Goal: Task Accomplishment & Management: Manage account settings

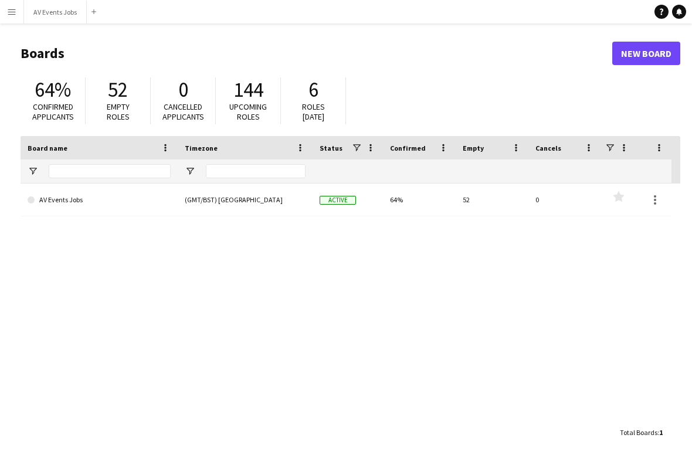
click at [166, 198] on link "AV Events Jobs" at bounding box center [99, 200] width 143 height 33
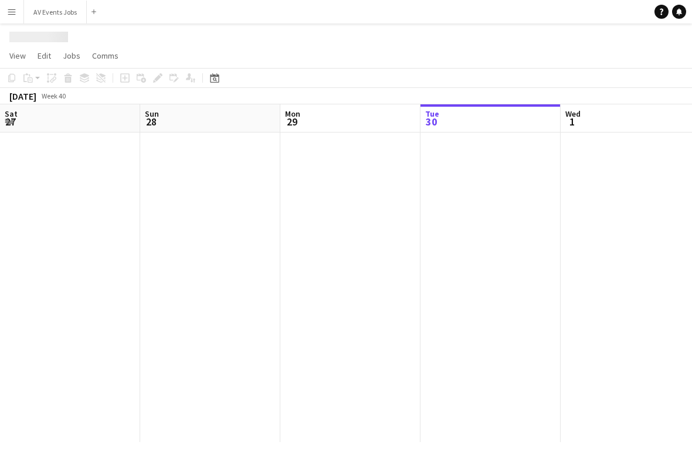
scroll to position [0, 280]
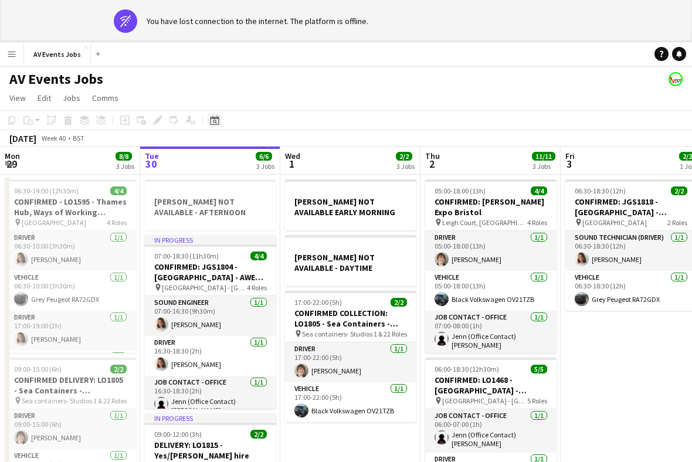
click at [211, 120] on icon at bounding box center [214, 120] width 9 height 9
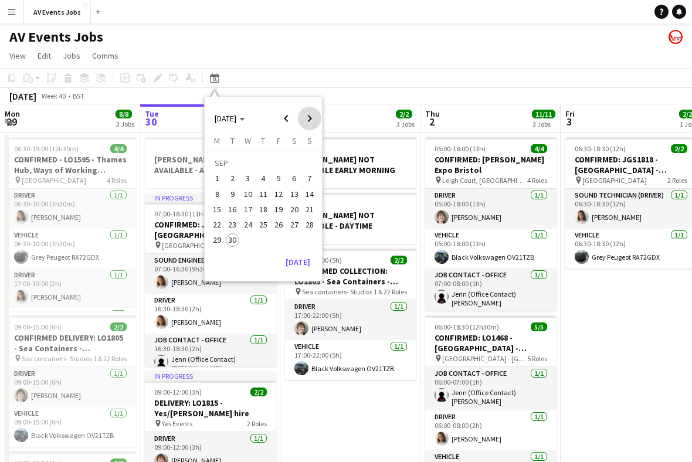
click at [307, 124] on span "Next month" at bounding box center [309, 118] width 23 height 23
click at [235, 210] on span "14" at bounding box center [233, 209] width 14 height 14
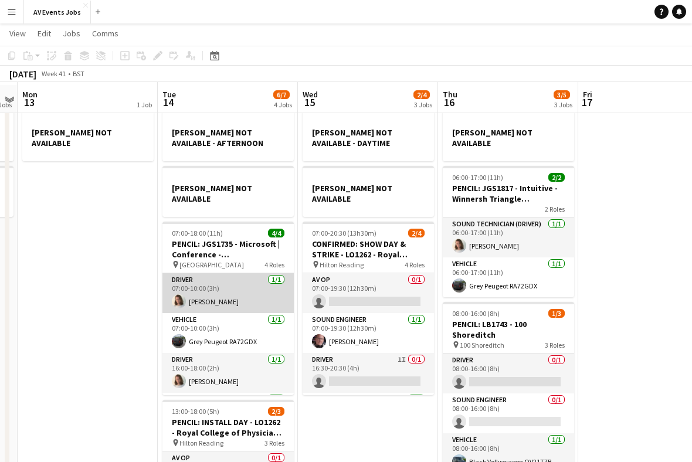
scroll to position [22, 0]
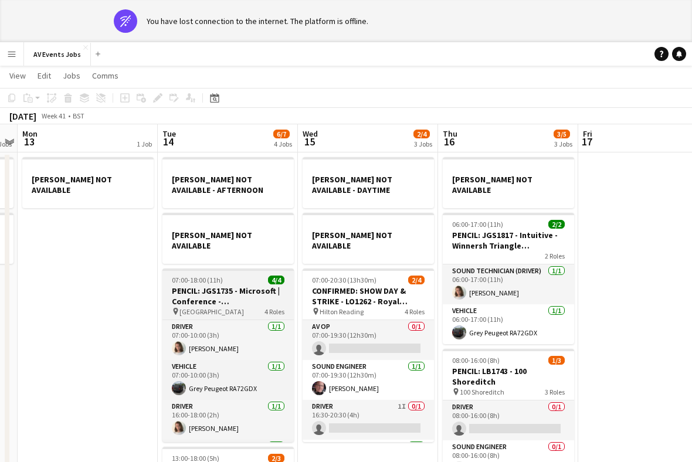
click at [234, 293] on h3 "PENCIL: JGS1735 - Microsoft | Conference - Green Park" at bounding box center [227, 296] width 131 height 21
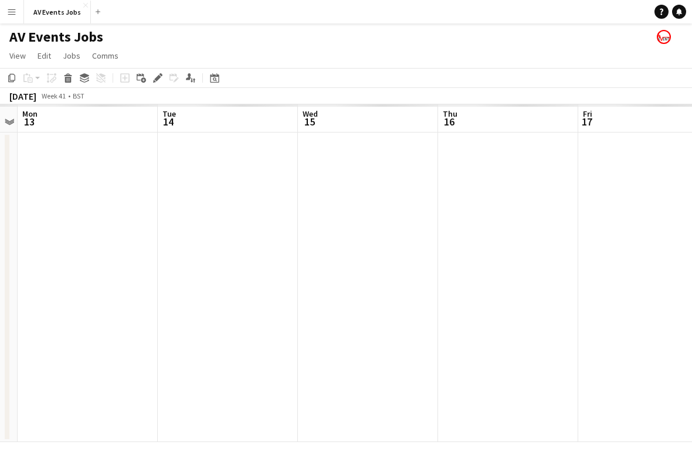
scroll to position [0, 0]
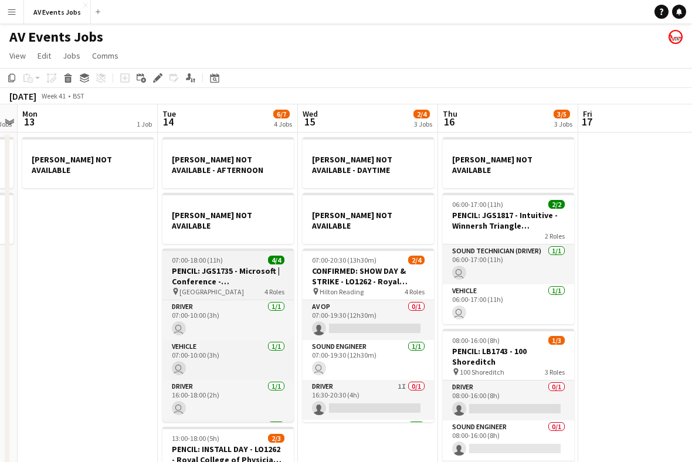
click at [231, 287] on div "pin Green Park 4 Roles" at bounding box center [227, 291] width 131 height 9
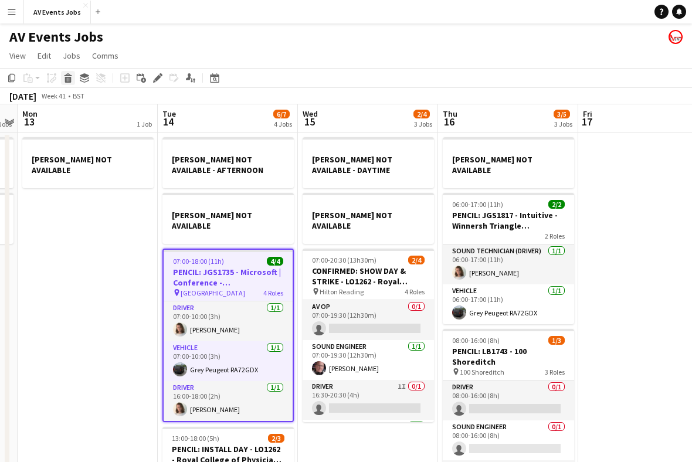
click at [66, 76] on icon "Delete" at bounding box center [67, 77] width 9 height 9
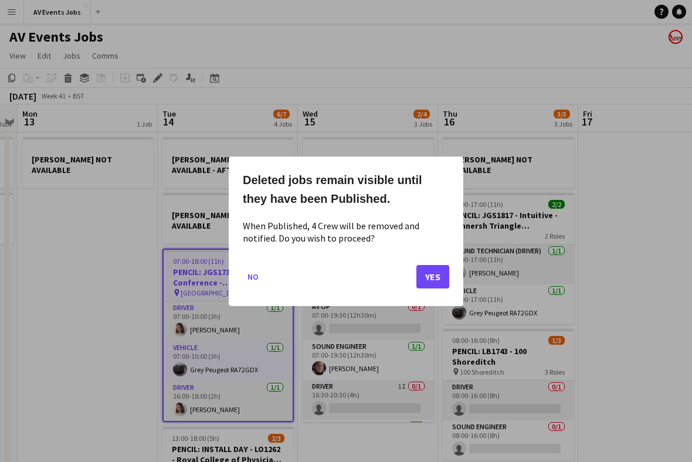
click at [435, 280] on button "Yes" at bounding box center [432, 275] width 33 height 23
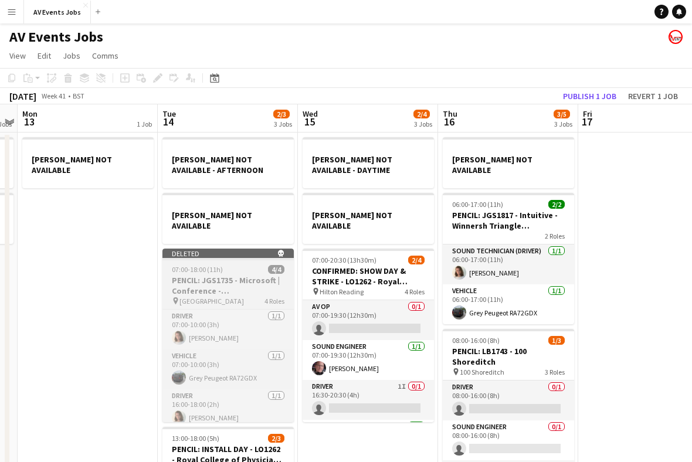
click at [243, 275] on h3 "PENCIL: JGS1735 - Microsoft | Conference - Green Park" at bounding box center [227, 285] width 131 height 21
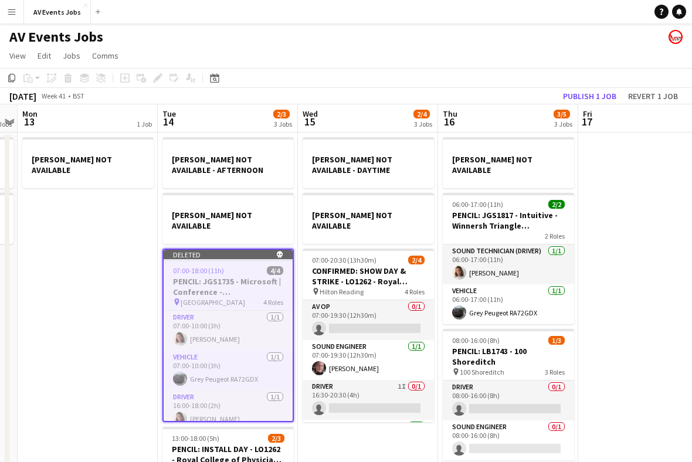
click at [585, 92] on button "Publish 1 job" at bounding box center [589, 96] width 63 height 15
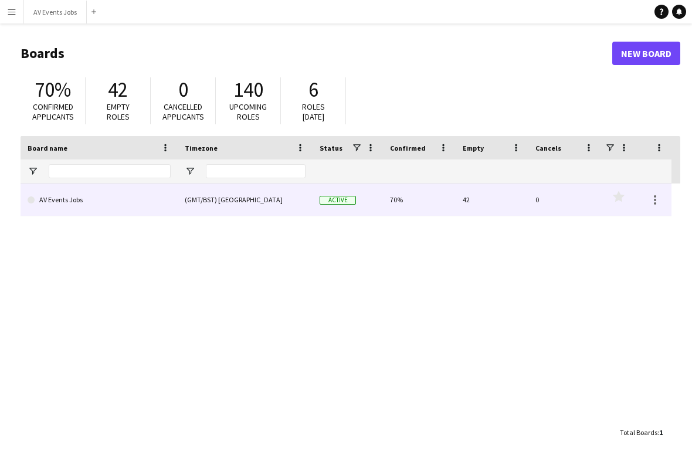
click at [138, 208] on link "AV Events Jobs" at bounding box center [99, 200] width 143 height 33
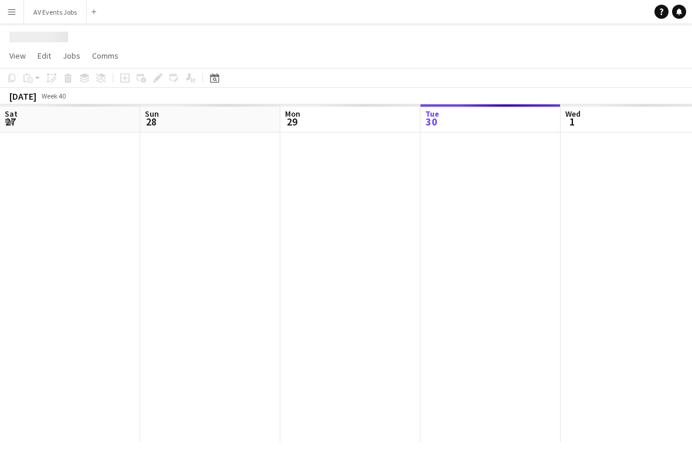
scroll to position [0, 280]
